Goal: Transaction & Acquisition: Book appointment/travel/reservation

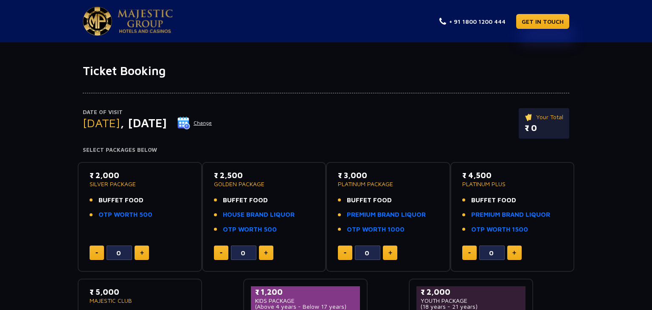
scroll to position [134, 0]
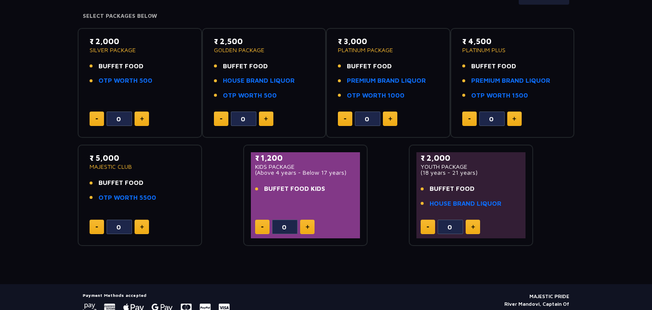
click at [145, 117] on button at bounding box center [142, 119] width 14 height 14
type input "1"
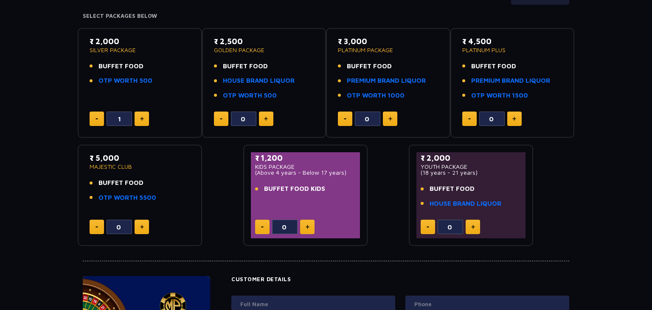
click at [260, 117] on button at bounding box center [266, 119] width 14 height 14
type input "1"
click at [388, 117] on img at bounding box center [390, 119] width 4 height 4
type input "1"
click at [521, 116] on button at bounding box center [514, 119] width 14 height 14
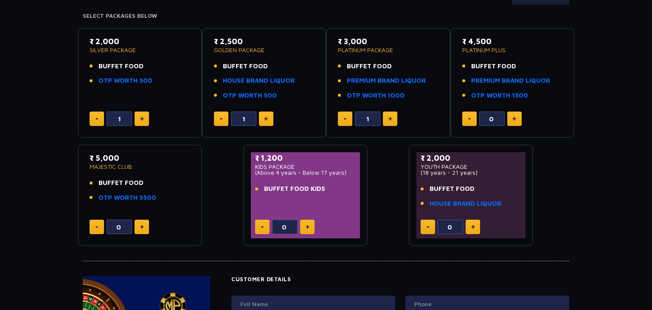
type input "1"
click at [150, 225] on div "0" at bounding box center [140, 227] width 101 height 14
click at [147, 225] on button at bounding box center [142, 227] width 14 height 14
type input "1"
click at [325, 225] on div "0" at bounding box center [305, 227] width 101 height 14
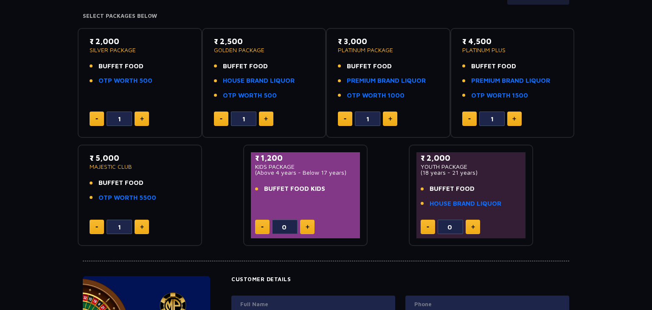
click at [311, 232] on button at bounding box center [307, 227] width 14 height 14
type input "1"
click at [479, 230] on button at bounding box center [473, 227] width 14 height 14
type input "1"
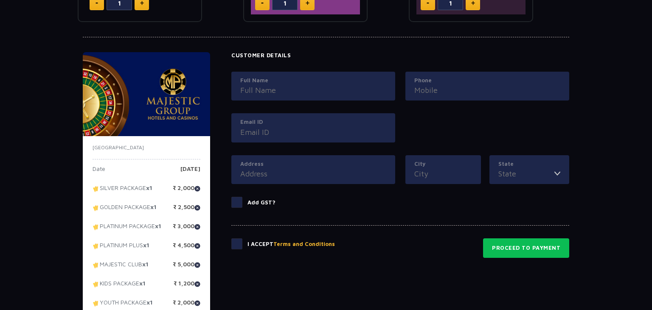
scroll to position [499, 0]
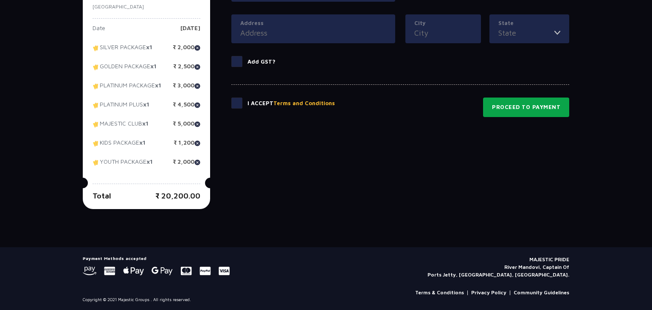
click at [522, 103] on button "Proceed to Payment" at bounding box center [526, 108] width 86 height 20
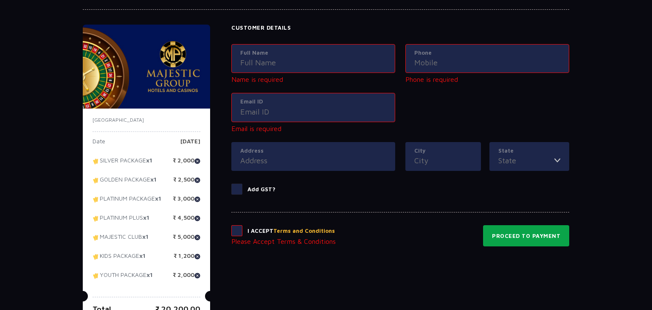
scroll to position [386, 0]
click at [298, 62] on input "Full Name" at bounding box center [313, 61] width 146 height 11
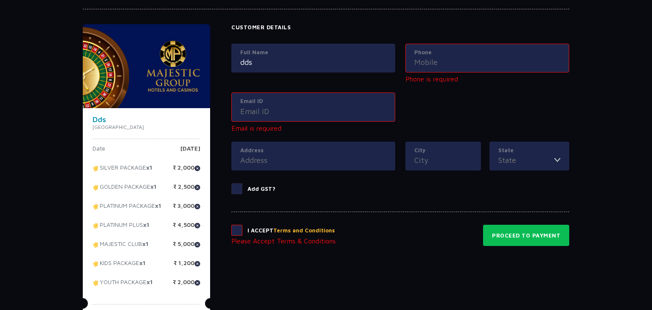
type input "dds"
click at [330, 113] on input "Email ID" at bounding box center [313, 111] width 146 height 11
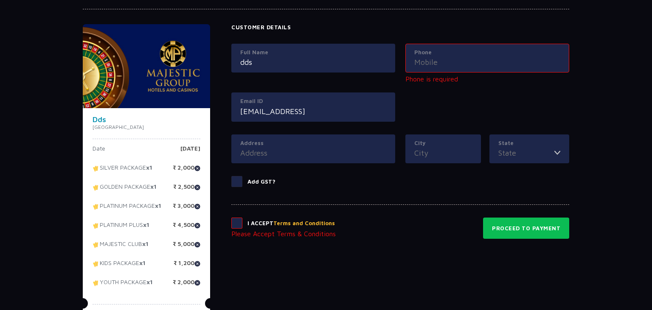
type input "[EMAIL_ADDRESS]"
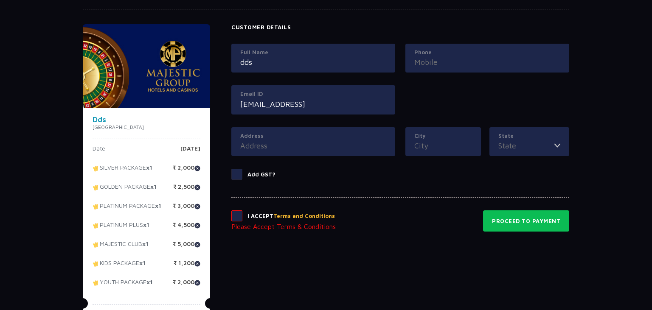
click at [489, 59] on input "Phone" at bounding box center [487, 61] width 146 height 11
type input "dsdsdsds"
click at [334, 141] on input "Address" at bounding box center [313, 145] width 146 height 11
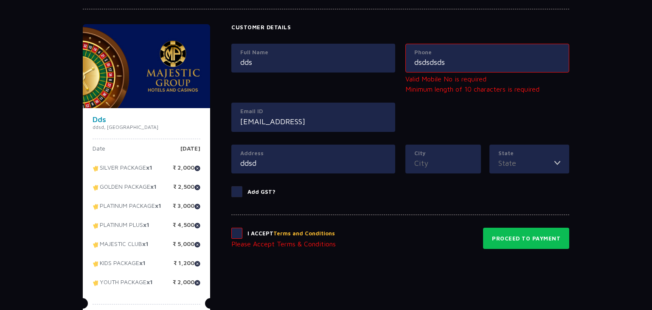
type input "ddsd"
click at [434, 169] on div "City" at bounding box center [443, 159] width 76 height 29
click at [449, 62] on input "dsdsdsds" at bounding box center [487, 61] width 146 height 11
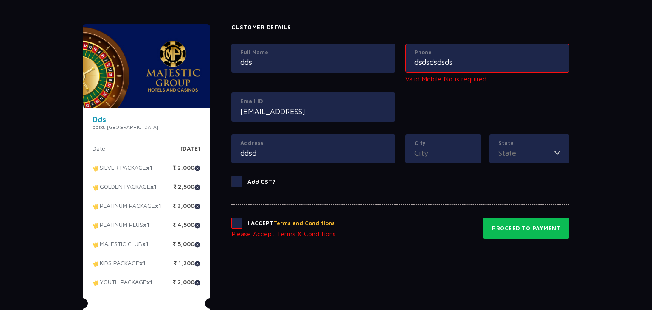
click at [455, 148] on input "City" at bounding box center [443, 152] width 58 height 11
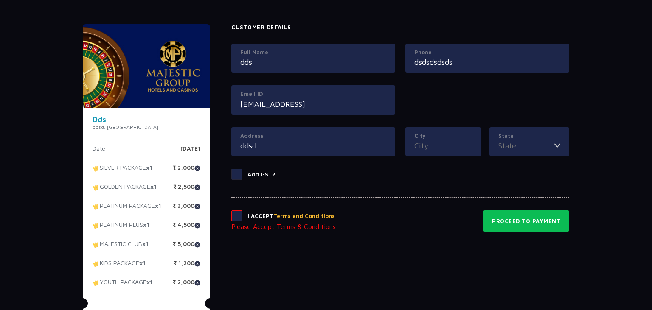
click at [463, 59] on input "dsdsdsdsds" at bounding box center [487, 61] width 146 height 11
type input "dsdsdsdsdsds"
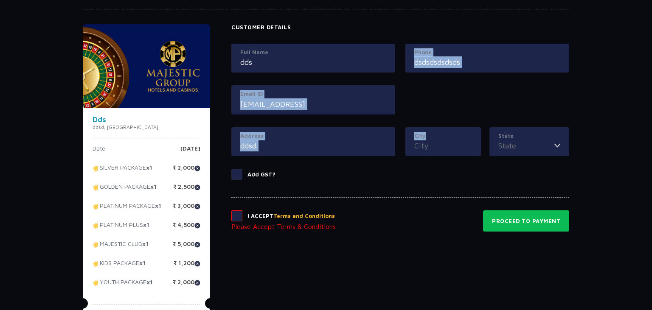
drag, startPoint x: 455, startPoint y: 126, endPoint x: 454, endPoint y: 131, distance: 4.8
click at [455, 128] on div "Full Name dds Phone dsdsdsdsdsds Email ID [EMAIL_ADDRESS] Address [GEOGRAPHIC_D…" at bounding box center [400, 107] width 338 height 126
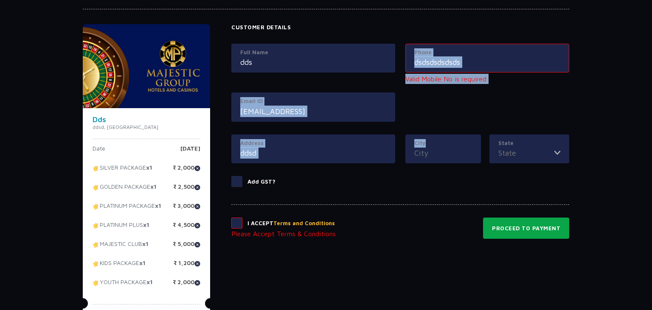
click at [527, 227] on button "Proceed to Payment" at bounding box center [526, 228] width 86 height 21
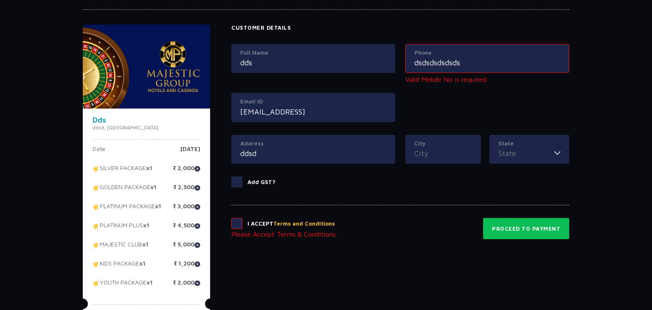
click at [453, 148] on input "City" at bounding box center [443, 153] width 58 height 11
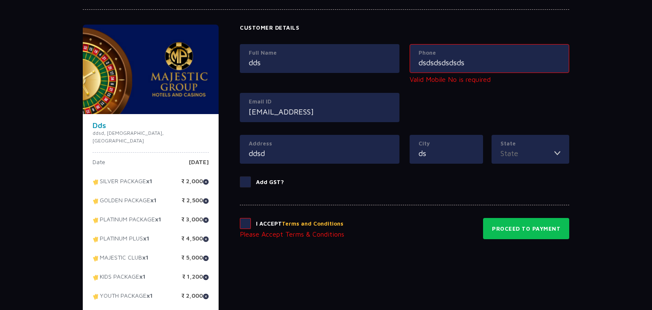
type input "ds"
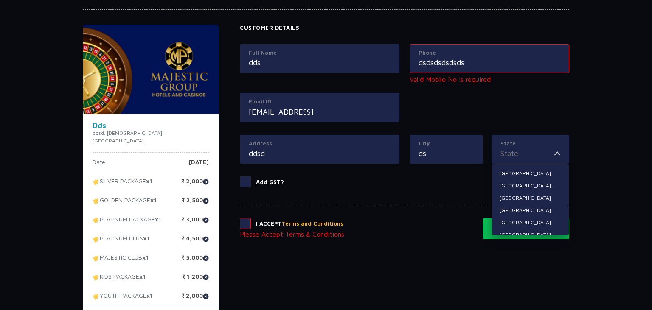
click at [529, 148] on input "State" at bounding box center [527, 153] width 54 height 11
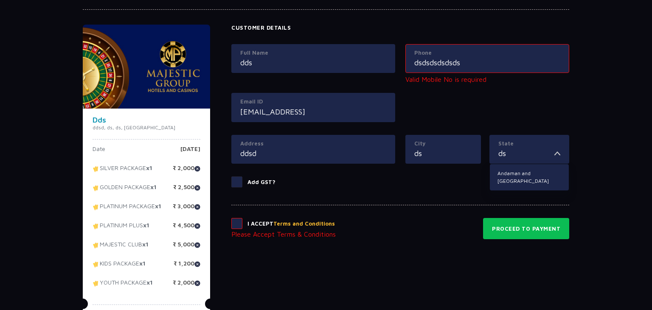
click at [466, 210] on div "I Accept Terms and Conditions Please Accept Terms & Conditions Proceed to Payme…" at bounding box center [400, 222] width 338 height 34
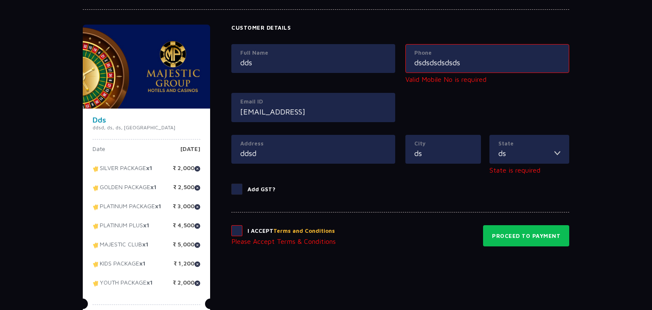
click at [525, 138] on div "State ds Andaman and [GEOGRAPHIC_DATA]" at bounding box center [529, 149] width 80 height 29
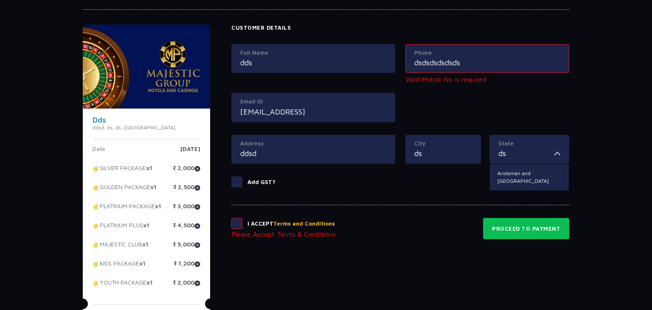
click at [525, 155] on input "ds" at bounding box center [526, 153] width 56 height 11
click at [518, 175] on li "Andaman and [GEOGRAPHIC_DATA]" at bounding box center [529, 177] width 79 height 19
type input "Andaman and [GEOGRAPHIC_DATA]"
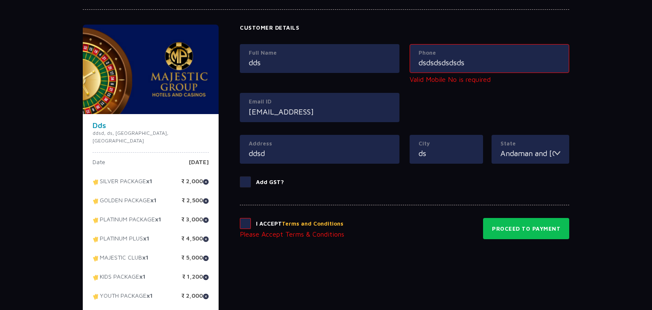
click at [240, 222] on span at bounding box center [245, 223] width 11 height 11
click at [0, 0] on input "checkbox" at bounding box center [0, 0] width 0 height 0
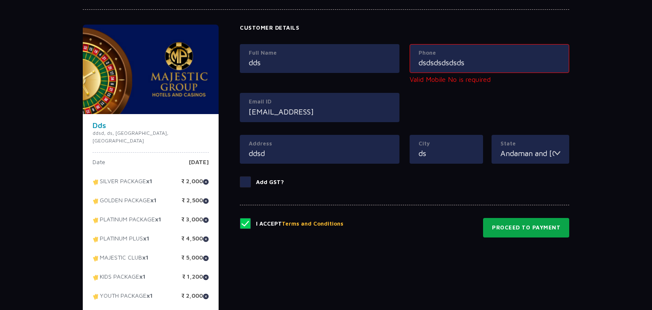
click at [507, 227] on button "Proceed to Payment" at bounding box center [526, 228] width 86 height 20
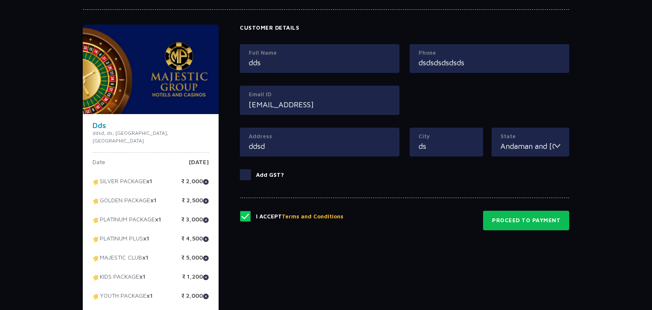
drag, startPoint x: 471, startPoint y: 64, endPoint x: 322, endPoint y: 56, distance: 149.6
click at [419, 57] on input "dsdsdsdsdsds" at bounding box center [490, 62] width 142 height 11
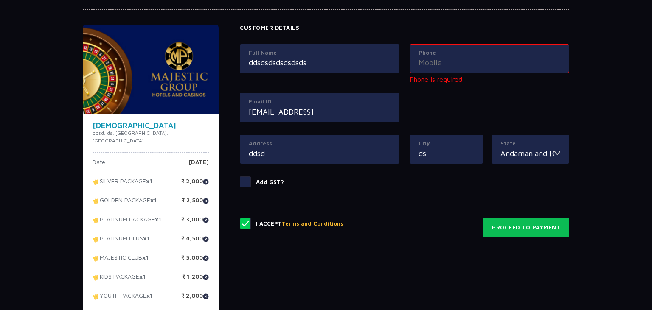
type input "ddsdsdsdsdsdsds"
click at [471, 66] on input "Phone" at bounding box center [490, 62] width 142 height 11
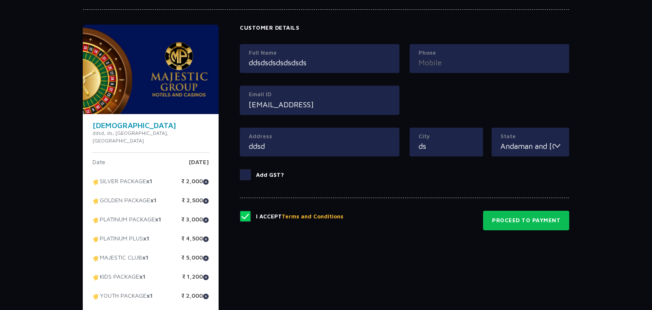
click at [456, 62] on input "Phone" at bounding box center [490, 62] width 142 height 11
type input "1234567898"
click at [431, 138] on label "City" at bounding box center [447, 136] width 56 height 8
click at [431, 140] on input "ds" at bounding box center [447, 145] width 56 height 11
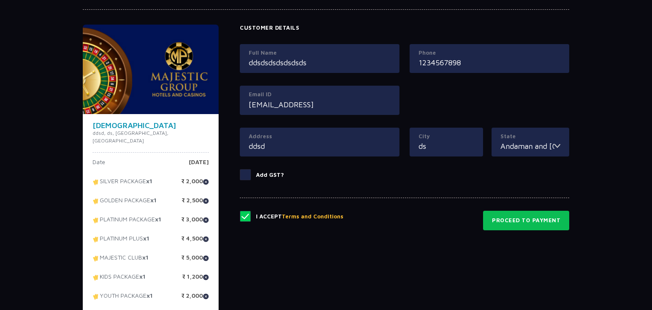
click at [430, 199] on div "I Accept Terms and Conditions Proceed to Payment" at bounding box center [404, 214] width 329 height 33
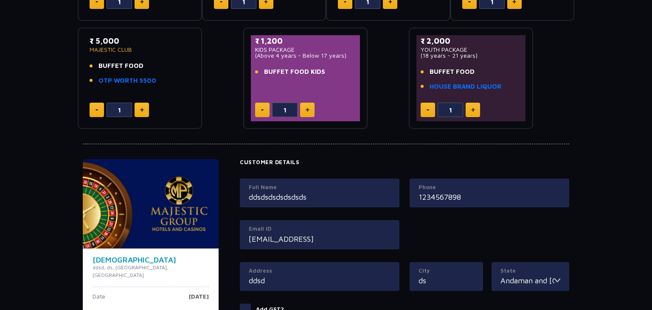
scroll to position [431, 0]
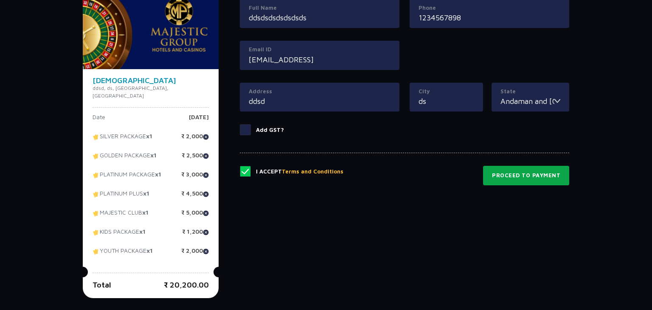
click at [498, 174] on button "Proceed to Payment" at bounding box center [526, 176] width 86 height 20
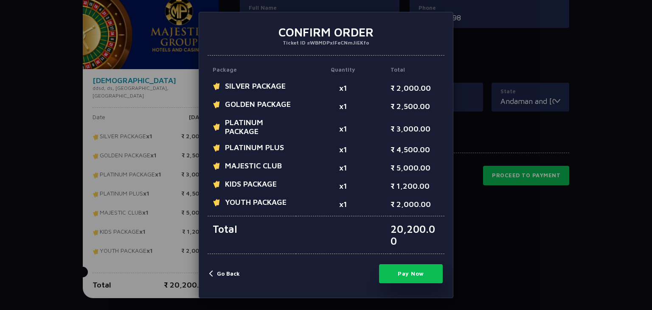
click at [424, 265] on button "Pay Now" at bounding box center [411, 273] width 64 height 19
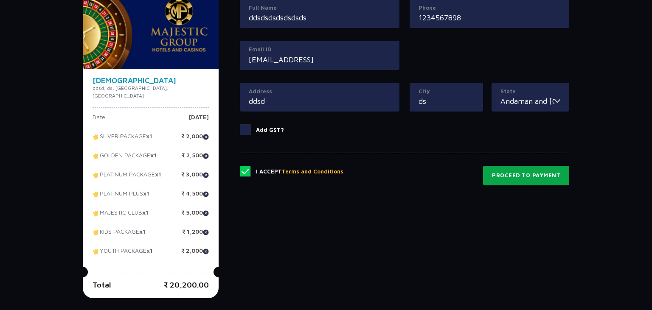
click at [517, 170] on button "Proceed to Payment" at bounding box center [526, 176] width 86 height 20
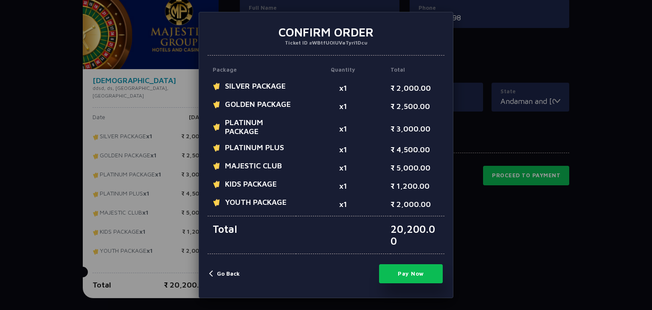
click at [393, 264] on button "Pay Now" at bounding box center [411, 273] width 64 height 19
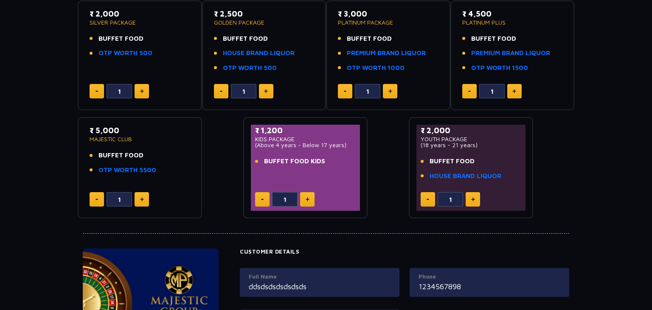
scroll to position [0, 0]
